Goal: Information Seeking & Learning: Find specific page/section

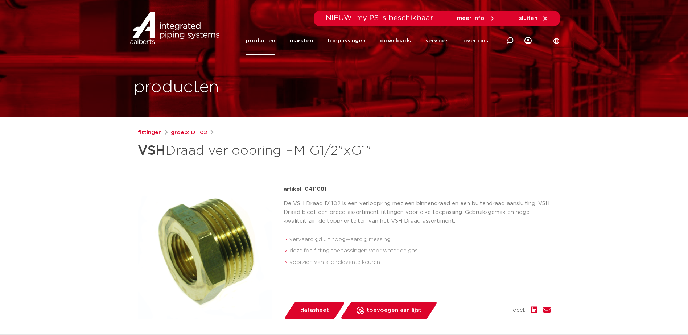
click at [275, 40] on link "producten" at bounding box center [260, 41] width 29 height 28
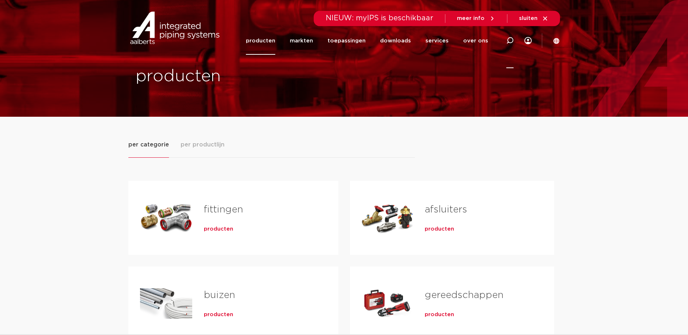
click at [511, 41] on icon at bounding box center [509, 40] width 7 height 7
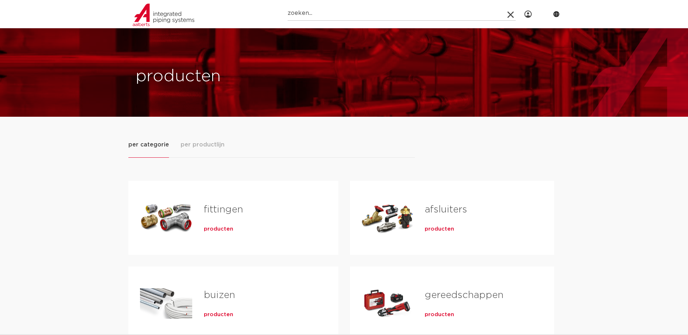
scroll to position [36, 0]
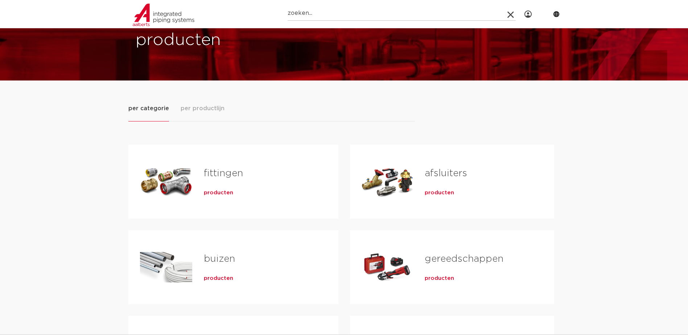
click at [220, 193] on span "producten" at bounding box center [218, 192] width 29 height 7
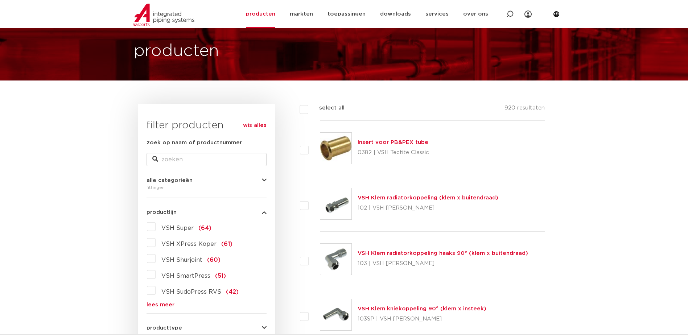
click at [156, 224] on label "VSH Super (64)" at bounding box center [184, 227] width 56 height 12
click at [0, 0] on input "VSH Super (64)" at bounding box center [0, 0] width 0 height 0
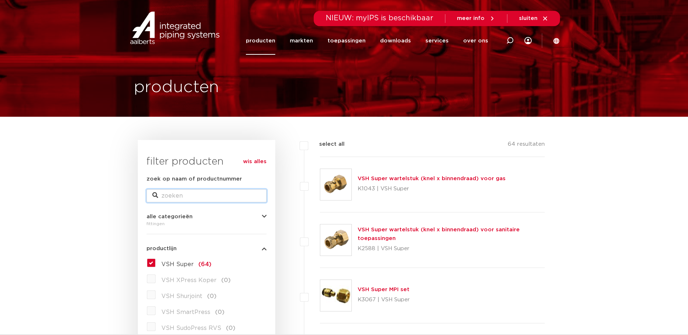
click at [181, 199] on input "zoek op naam of productnummer" at bounding box center [207, 195] width 120 height 13
type input "koppeling 1 x 22"
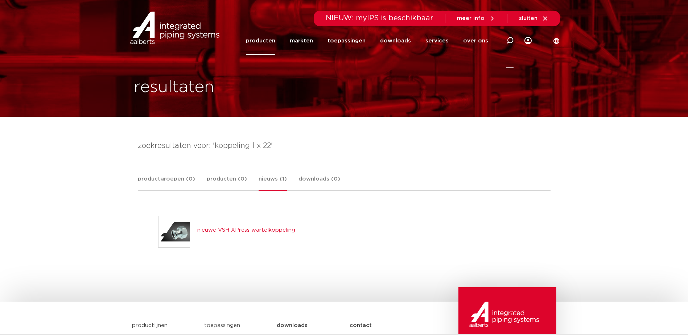
click at [512, 41] on icon at bounding box center [509, 40] width 7 height 7
type input "v"
type input "koppeling 22"
click button "Zoeken" at bounding box center [0, 0] width 0 height 0
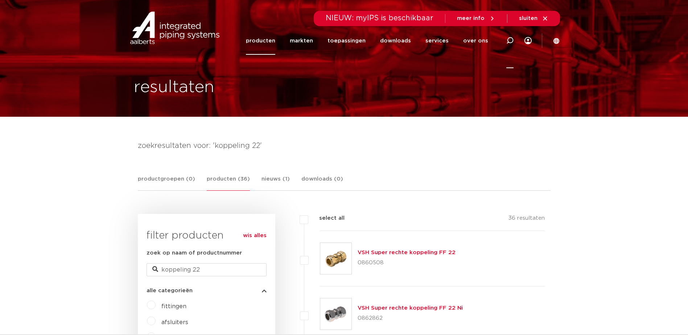
click at [512, 40] on icon at bounding box center [509, 40] width 7 height 7
type input "koppeling 22 x 1"
click button "Zoeken" at bounding box center [0, 0] width 0 height 0
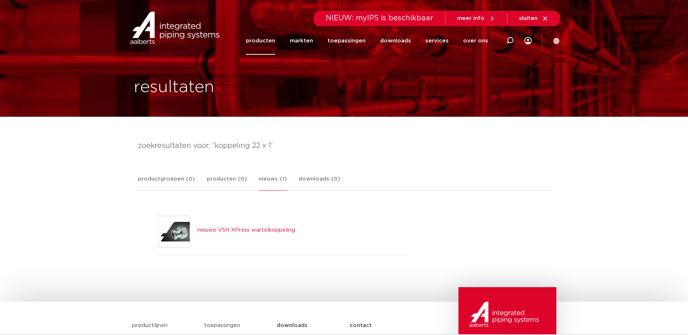
click at [270, 22] on div "NIEUW: myIPS is beschikbaar meer info sluiten" at bounding box center [344, 18] width 432 height 15
